Goal: Transaction & Acquisition: Purchase product/service

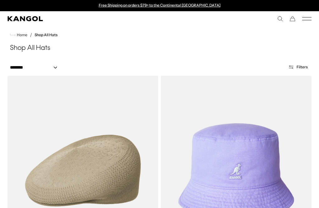
click at [280, 19] on icon "Search here" at bounding box center [280, 19] width 6 height 6
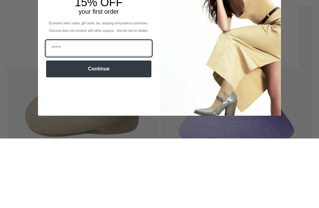
scroll to position [70, 0]
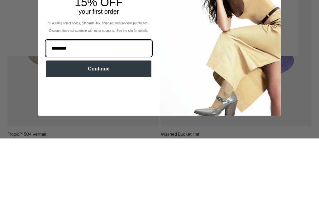
type input "********"
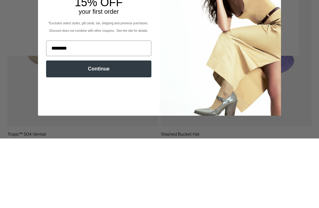
click at [115, 130] on button "Continue" at bounding box center [98, 138] width 105 height 17
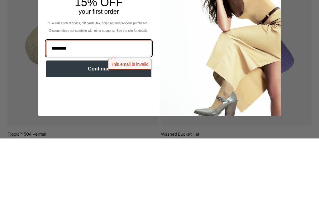
scroll to position [0, 0]
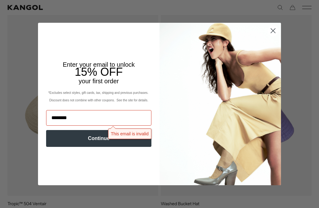
click at [272, 34] on circle "Close dialog" at bounding box center [273, 31] width 10 height 10
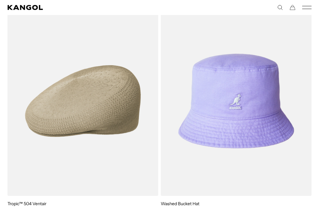
click at [278, 10] on icon "Search here" at bounding box center [280, 8] width 6 height 6
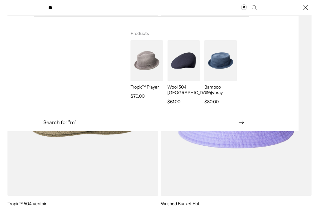
type input "*"
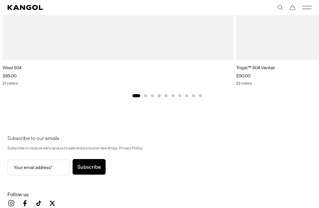
scroll to position [2582, 0]
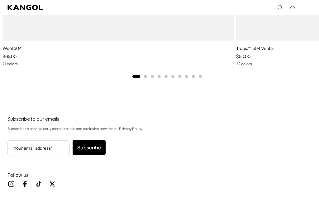
click at [187, 143] on div "Your email address* Subscribe" at bounding box center [159, 148] width 304 height 17
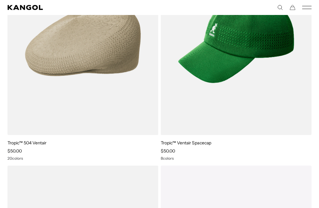
scroll to position [0, 0]
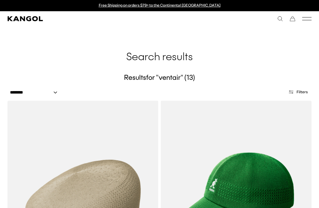
click at [282, 19] on icon "Search here" at bounding box center [280, 19] width 6 height 6
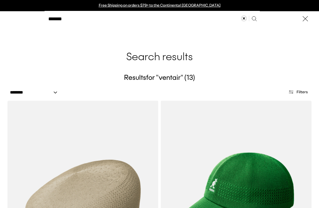
click at [166, 23] on input "*******" at bounding box center [152, 19] width 215 height 16
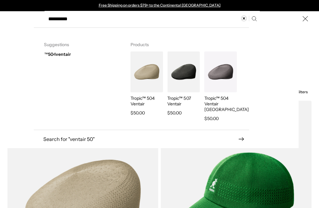
type input "**********"
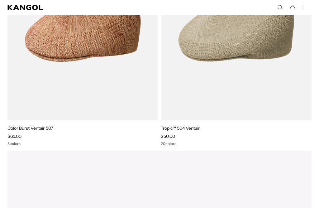
scroll to position [390, 0]
click at [206, 137] on div "Sale Price $50.00" at bounding box center [236, 136] width 151 height 6
click at [179, 136] on div "Sale Price $50.00" at bounding box center [236, 136] width 151 height 6
click at [0, 0] on img at bounding box center [0, 0] width 0 height 0
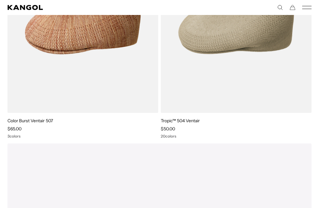
scroll to position [397, 0]
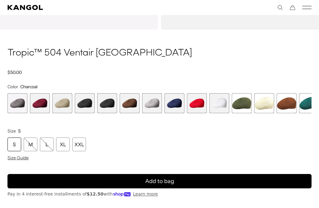
click at [130, 105] on span "6 of 16" at bounding box center [130, 103] width 20 height 20
click at [290, 106] on span "13 of 16" at bounding box center [287, 103] width 20 height 20
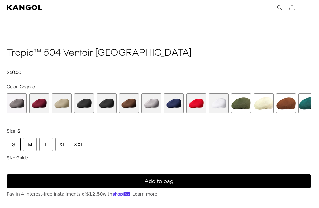
scroll to position [232, 0]
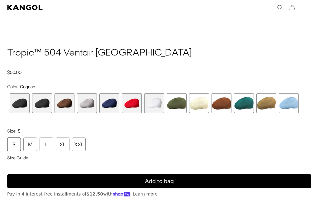
click at [271, 107] on span "15 of 16" at bounding box center [267, 103] width 20 height 20
click at [226, 108] on span "13 of 16" at bounding box center [222, 103] width 20 height 20
click at [273, 108] on span "15 of 16" at bounding box center [267, 103] width 20 height 20
